Goal: Information Seeking & Learning: Learn about a topic

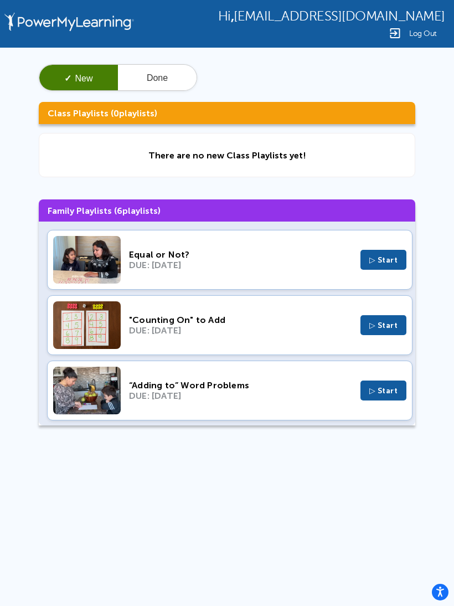
click at [376, 264] on span "▷ Start" at bounding box center [384, 259] width 29 height 9
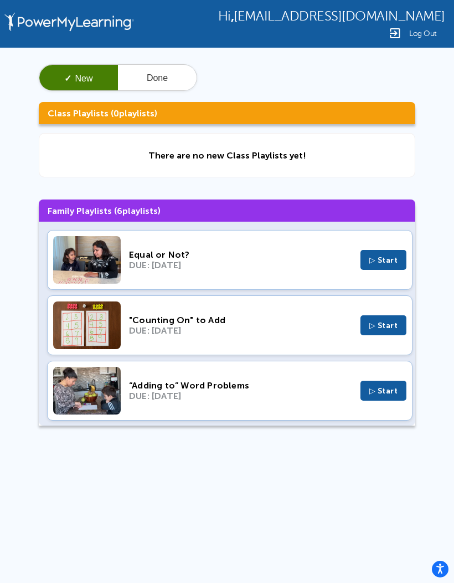
click at [137, 324] on div ""Counting On" to Add" at bounding box center [240, 320] width 223 height 11
click at [159, 75] on button "Done" at bounding box center [157, 78] width 79 height 27
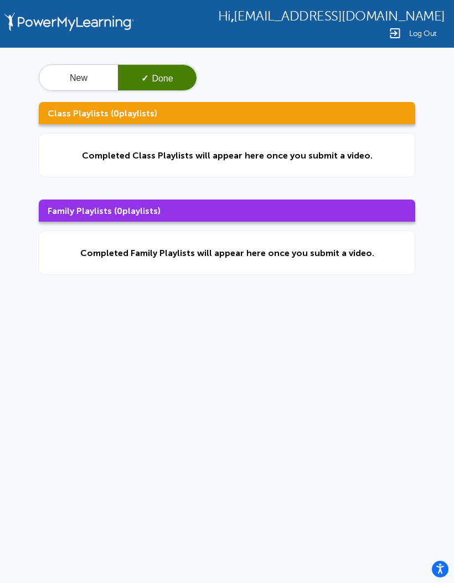
click at [120, 156] on div "Completed Class Playlists will appear here once you submit a video." at bounding box center [227, 155] width 291 height 11
click at [176, 150] on div "Completed Class Playlists will appear here once you submit a video." at bounding box center [227, 155] width 377 height 44
click at [62, 80] on button "New" at bounding box center [78, 78] width 79 height 27
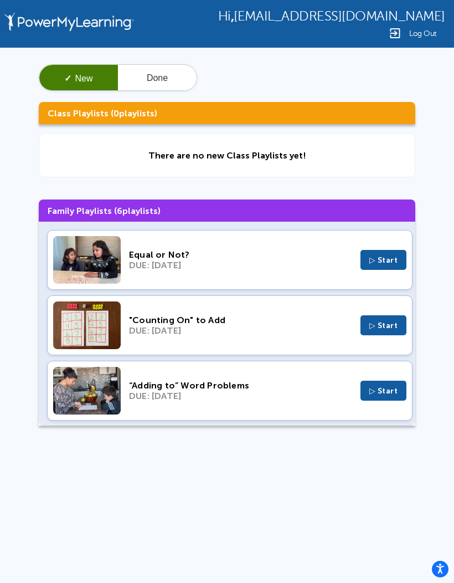
click at [100, 395] on img at bounding box center [87, 391] width 68 height 48
click at [101, 331] on img at bounding box center [87, 325] width 68 height 48
click at [190, 317] on div ""Counting On" to Add" at bounding box center [240, 320] width 223 height 11
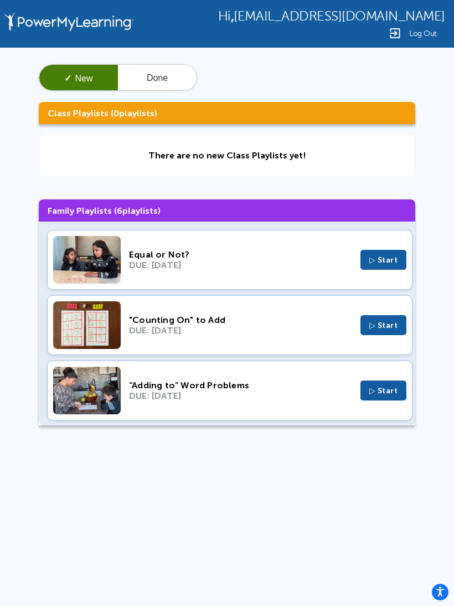
click at [159, 78] on button "Done" at bounding box center [157, 78] width 79 height 27
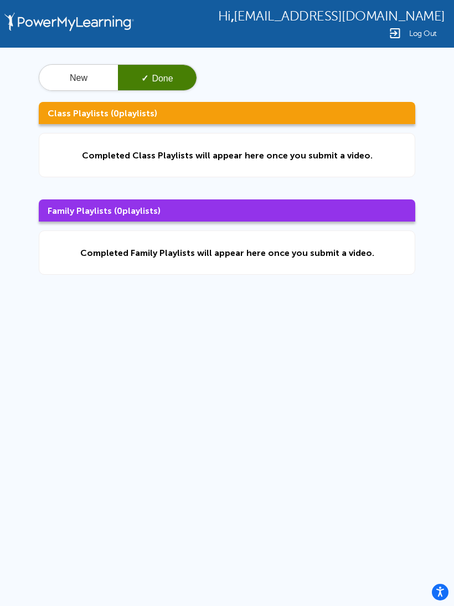
click at [71, 165] on div "Completed Class Playlists will appear here once you submit a video." at bounding box center [227, 155] width 377 height 44
click at [76, 156] on div "Completed Class Playlists will appear here once you submit a video." at bounding box center [227, 155] width 377 height 44
click at [54, 85] on button "New" at bounding box center [78, 78] width 79 height 27
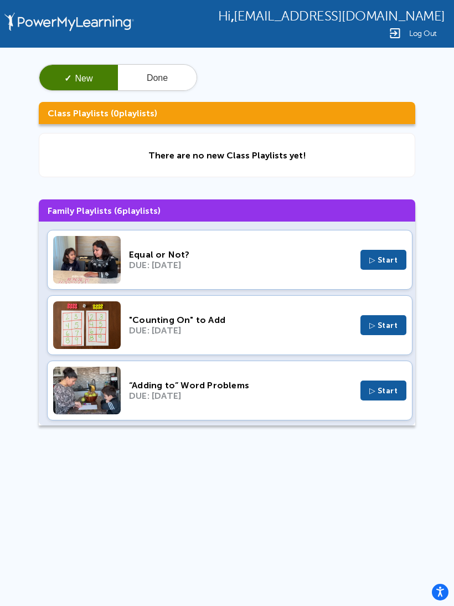
click at [370, 257] on span "▷ Start" at bounding box center [384, 259] width 29 height 9
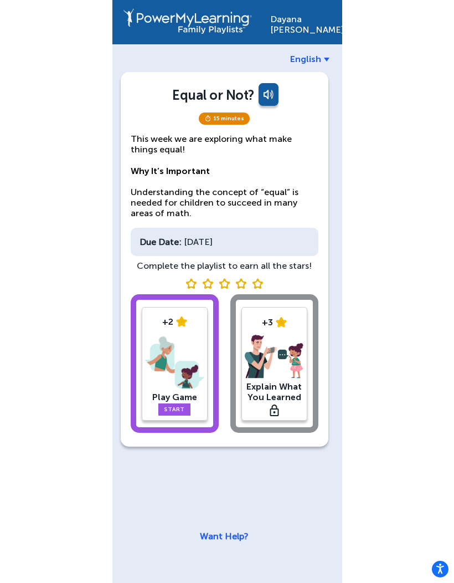
scroll to position [39, 0]
click at [177, 349] on img at bounding box center [174, 363] width 59 height 58
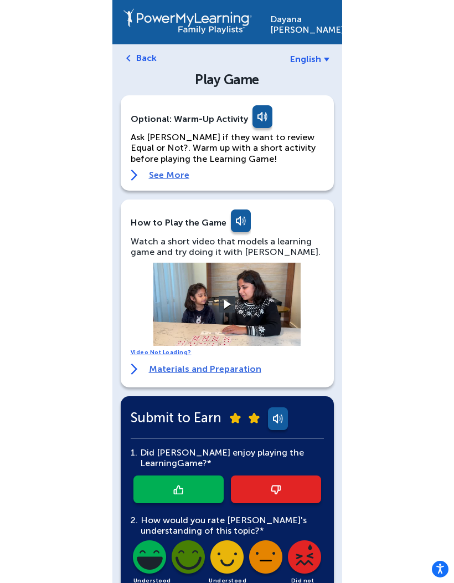
click at [313, 57] on span "English" at bounding box center [305, 59] width 31 height 11
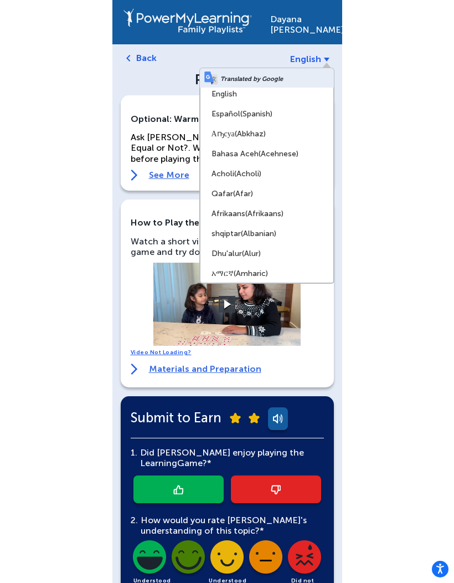
click at [267, 114] on span "(Spanish)" at bounding box center [257, 113] width 32 height 9
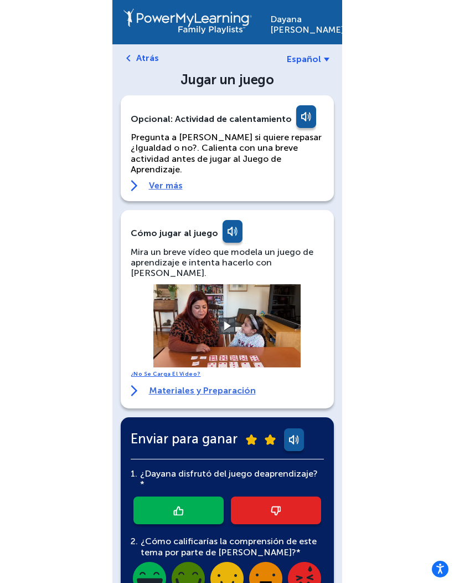
click at [298, 115] on link at bounding box center [305, 118] width 22 height 27
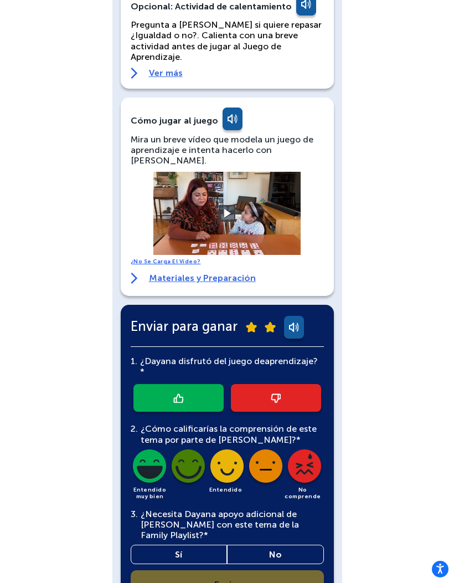
scroll to position [115, 0]
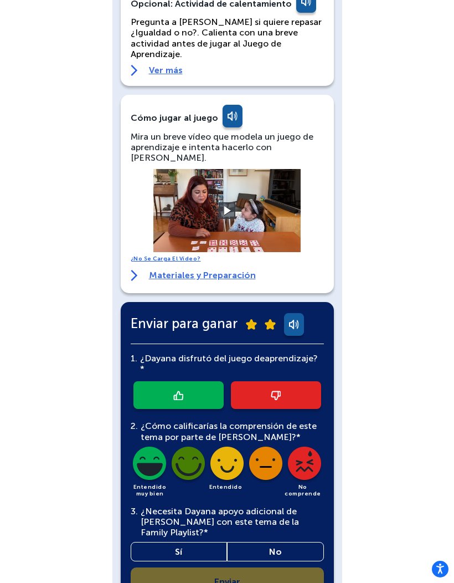
click at [228, 202] on button at bounding box center [227, 210] width 17 height 17
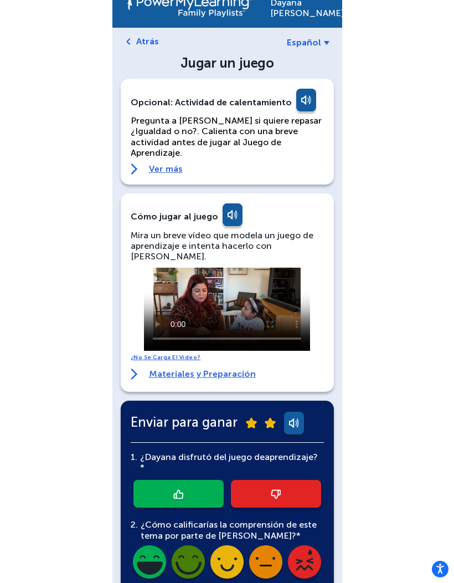
scroll to position [0, 0]
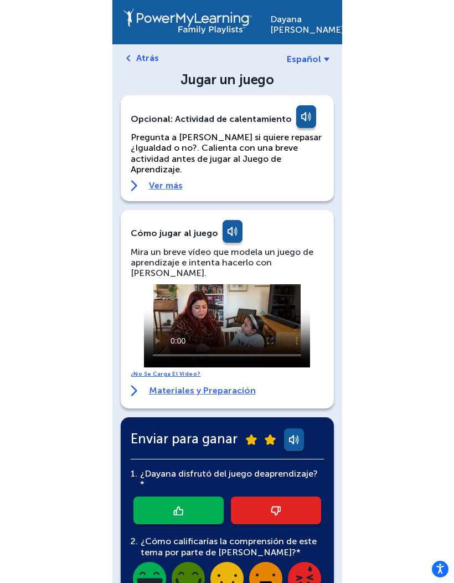
click at [141, 58] on link "Atrás" at bounding box center [147, 58] width 23 height 11
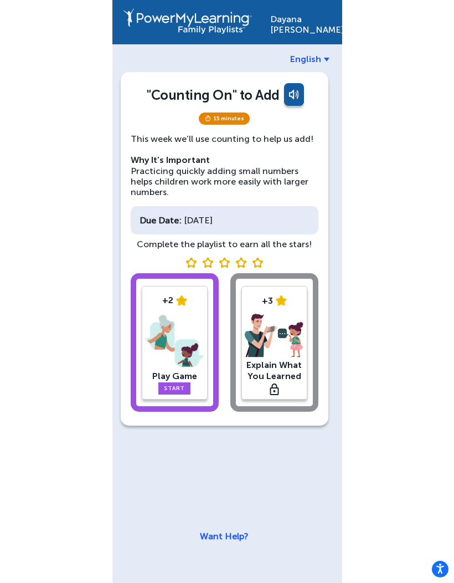
scroll to position [39, 0]
click at [166, 382] on link "Start" at bounding box center [175, 388] width 32 height 12
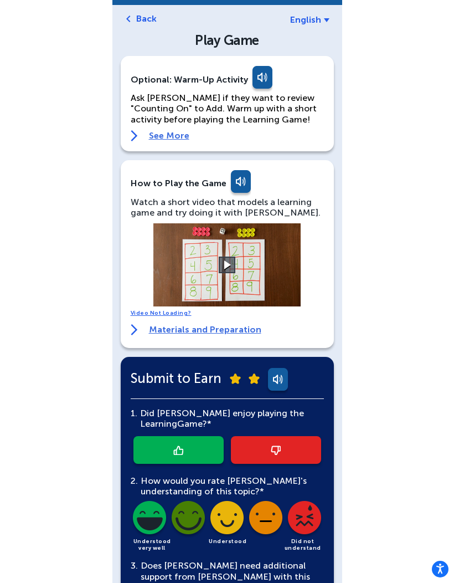
click at [136, 22] on link "Back" at bounding box center [146, 18] width 21 height 11
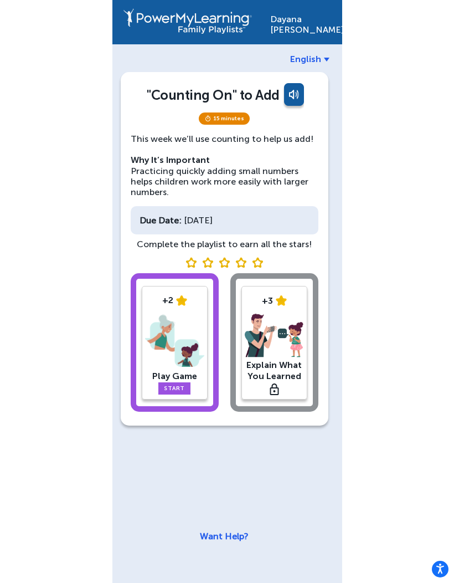
click at [177, 382] on link "Start" at bounding box center [175, 388] width 32 height 12
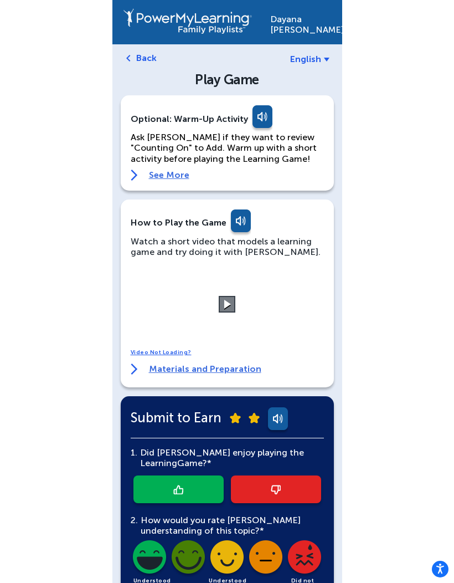
scroll to position [19, 0]
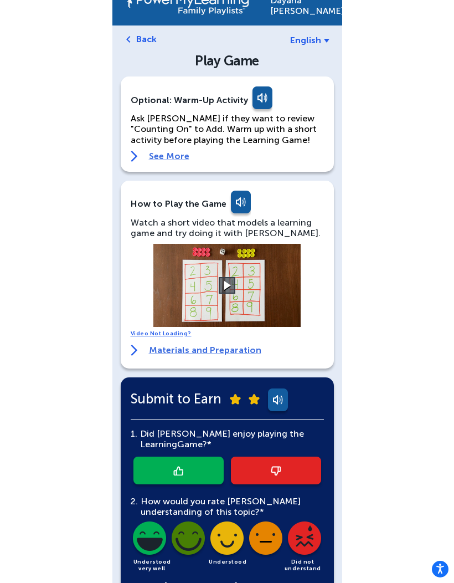
click at [222, 280] on button at bounding box center [227, 285] width 17 height 17
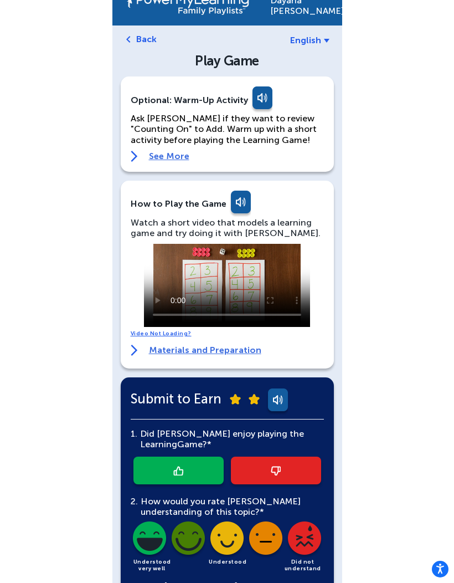
click at [313, 37] on span "English" at bounding box center [305, 40] width 31 height 11
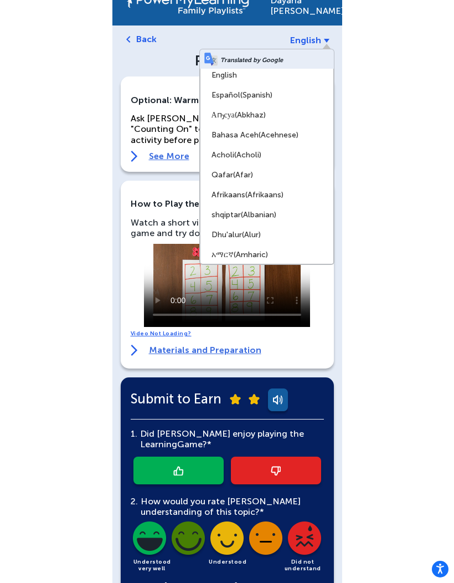
click at [259, 94] on span "(Spanish)" at bounding box center [257, 94] width 32 height 9
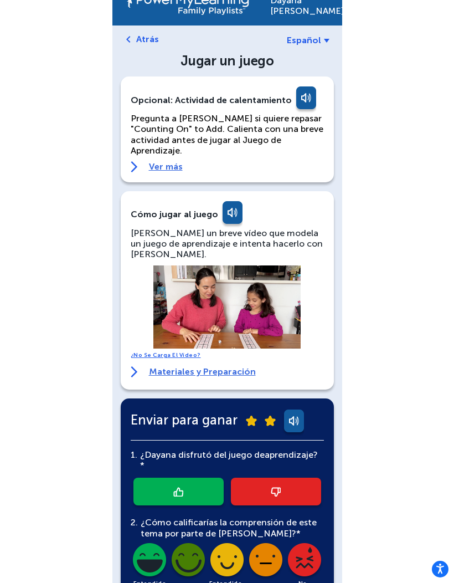
scroll to position [0, 0]
click at [219, 299] on button at bounding box center [227, 307] width 17 height 17
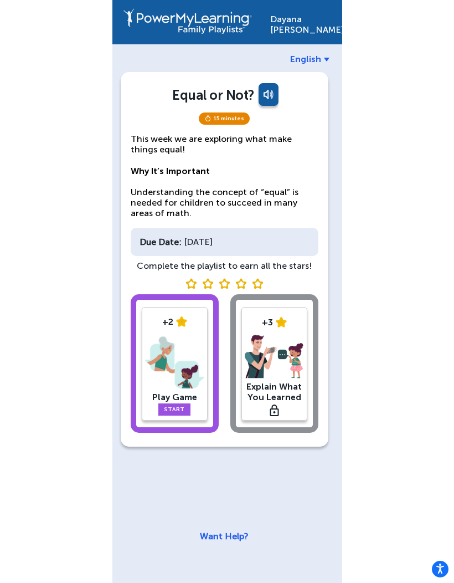
click at [313, 50] on div "[PERSON_NAME] English Equal or Not? 15 minutes This week we are exploring what …" at bounding box center [228, 291] width 230 height 583
click at [314, 62] on span "English" at bounding box center [305, 59] width 31 height 11
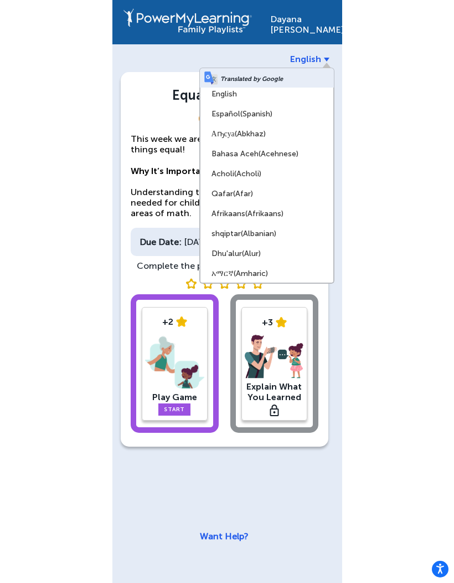
click at [264, 113] on span "(Spanish)" at bounding box center [257, 113] width 32 height 9
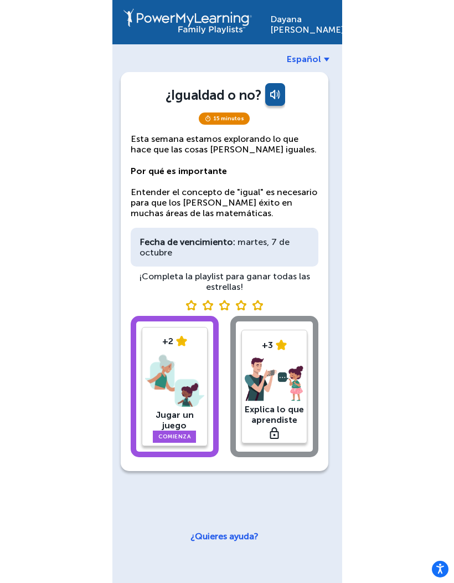
click at [277, 417] on div "+2 Jugar un juego Comienza +3 Explica lo que aprendiste" at bounding box center [225, 389] width 188 height 146
click at [168, 410] on div "Jugar un juego" at bounding box center [174, 420] width 59 height 21
